Goal: Task Accomplishment & Management: Use online tool/utility

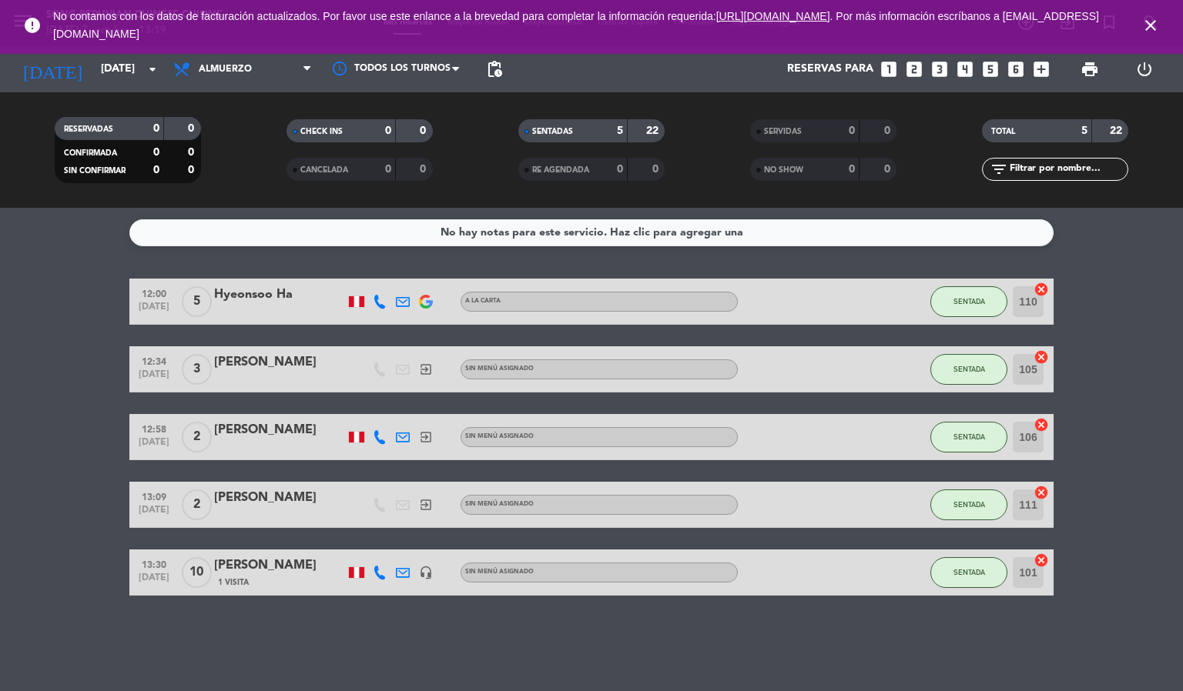
click at [1146, 31] on icon "close" at bounding box center [1150, 25] width 18 height 18
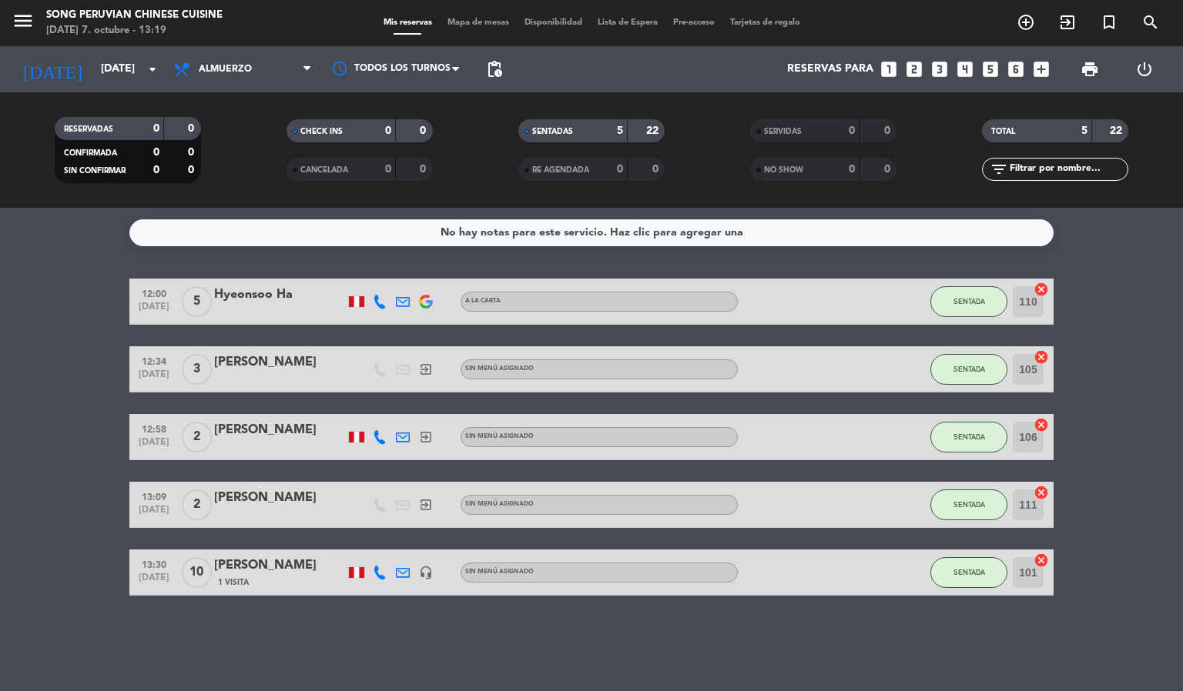
click at [1181, 419] on bookings-row "12:00 [DATE] 5 Hyeonsoo Ha A la carta SENTADA 110 cancel 12:34 [DATE] 3 [PERSON…" at bounding box center [591, 437] width 1183 height 317
click at [477, 26] on span "Mapa de mesas" at bounding box center [478, 22] width 77 height 8
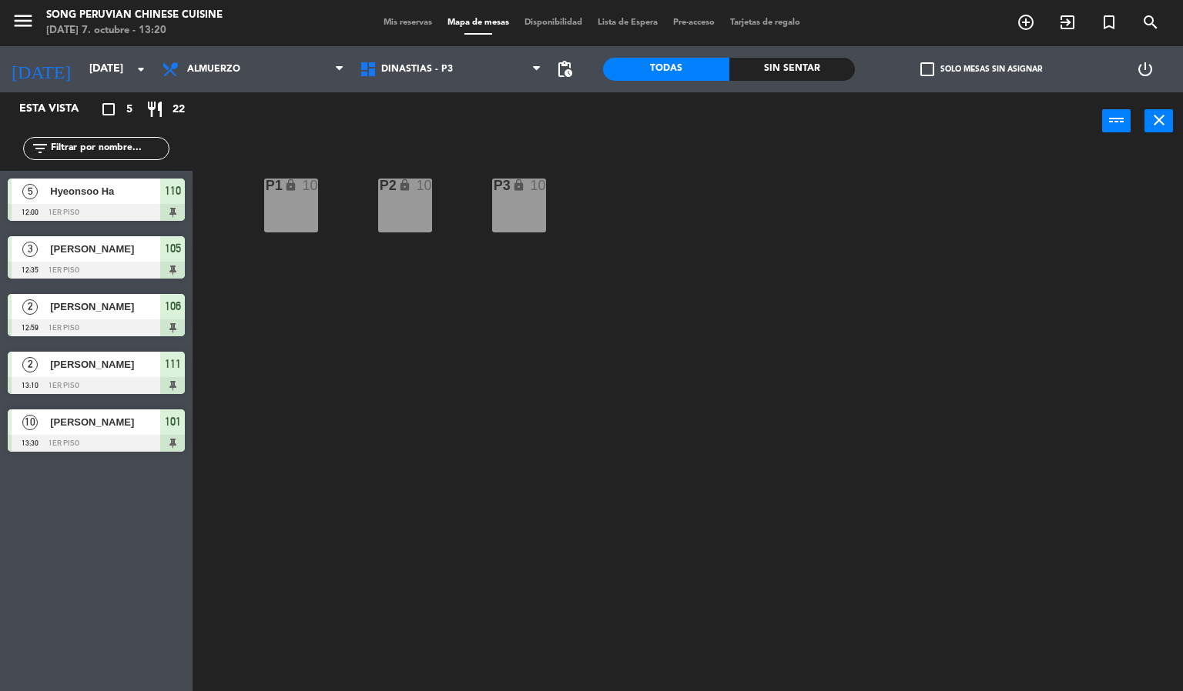
drag, startPoint x: 643, startPoint y: 388, endPoint x: 649, endPoint y: 400, distance: 13.1
click at [644, 388] on div "P2 lock 10 P3 lock 10 P1 lock 10" at bounding box center [693, 421] width 978 height 541
click at [825, 360] on div "P2 lock 10 P3 lock 10 P1 lock 10" at bounding box center [693, 421] width 978 height 541
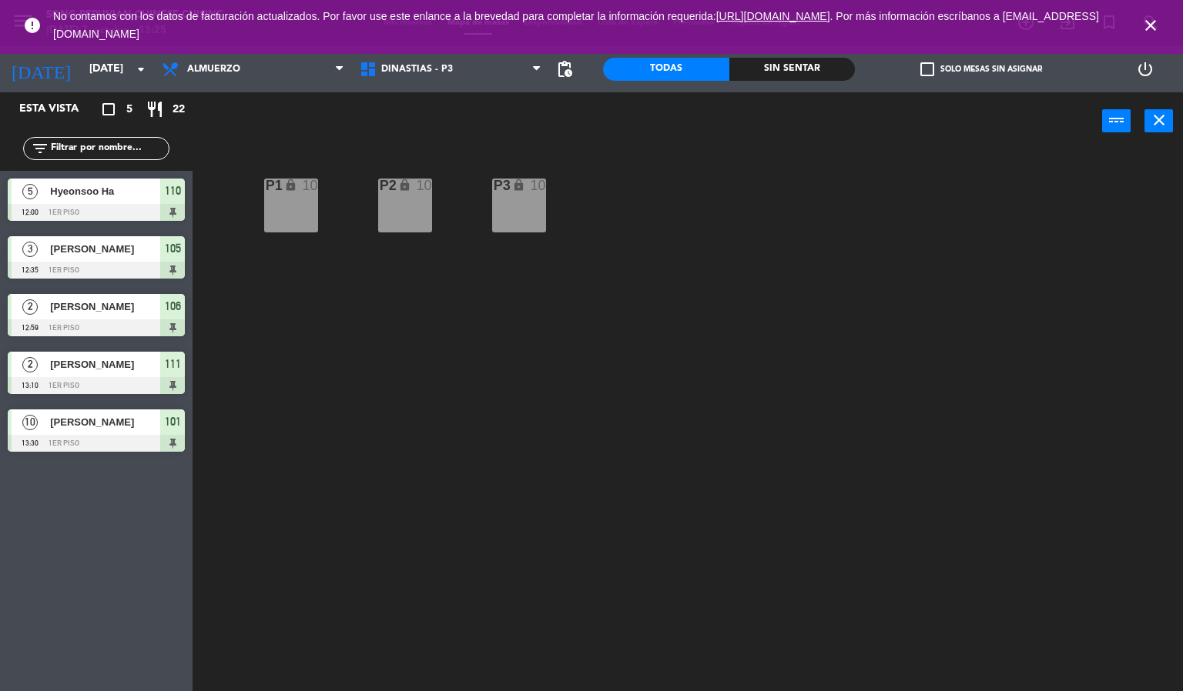
click at [1143, 26] on icon "close" at bounding box center [1150, 25] width 18 height 18
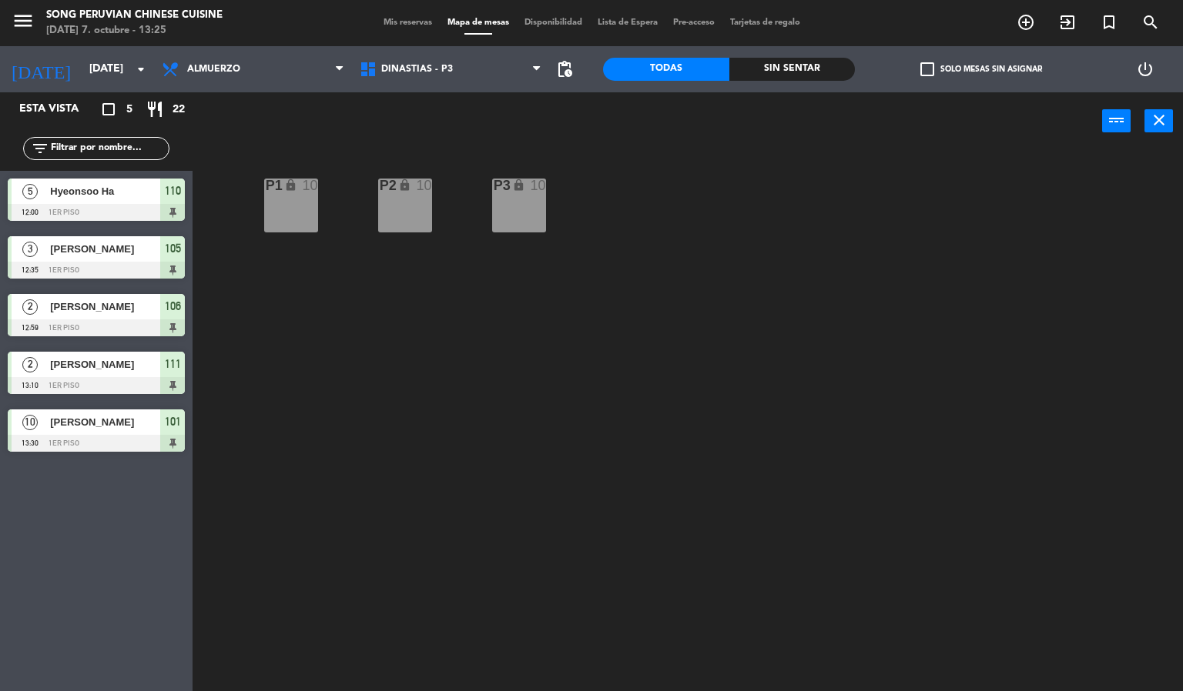
click at [859, 305] on div "P2 lock 10 P3 lock 10 P1 lock 10" at bounding box center [693, 421] width 978 height 541
click at [441, 58] on span "DINASTIAS - P3" at bounding box center [451, 69] width 198 height 34
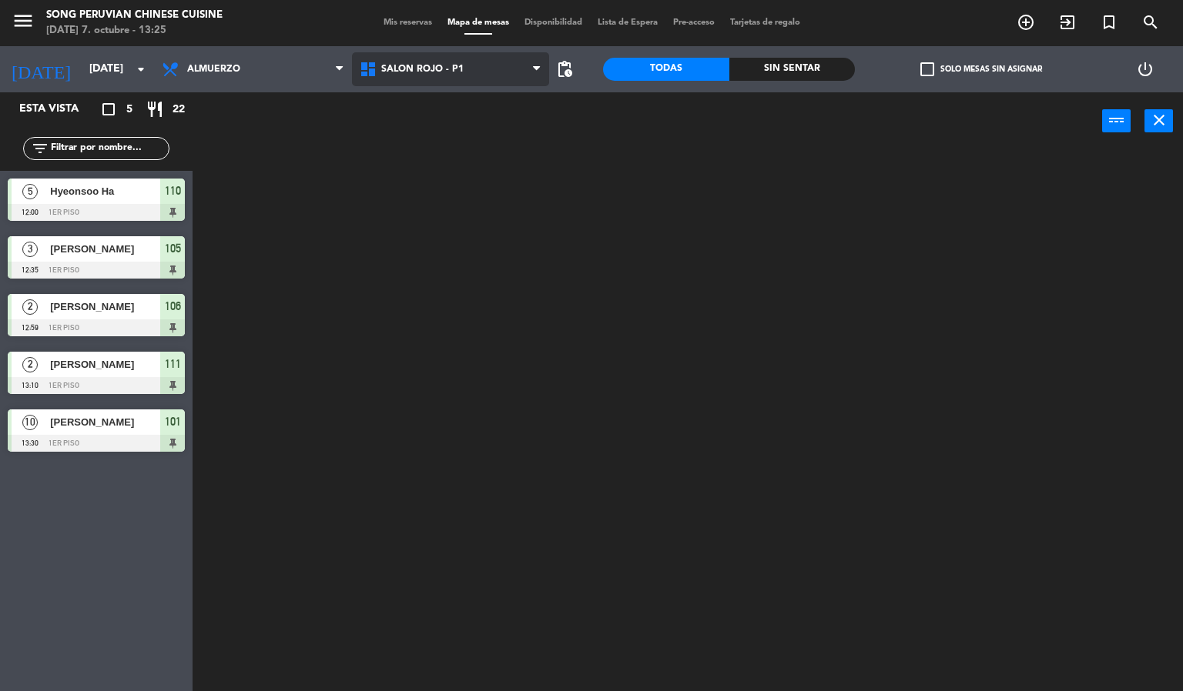
click at [432, 162] on ng-component "menu Song Peruvian Chinese Cuisine [DATE] 7. octubre - 13:25 Mis reservas Mapa …" at bounding box center [591, 346] width 1183 height 692
